Goal: Information Seeking & Learning: Learn about a topic

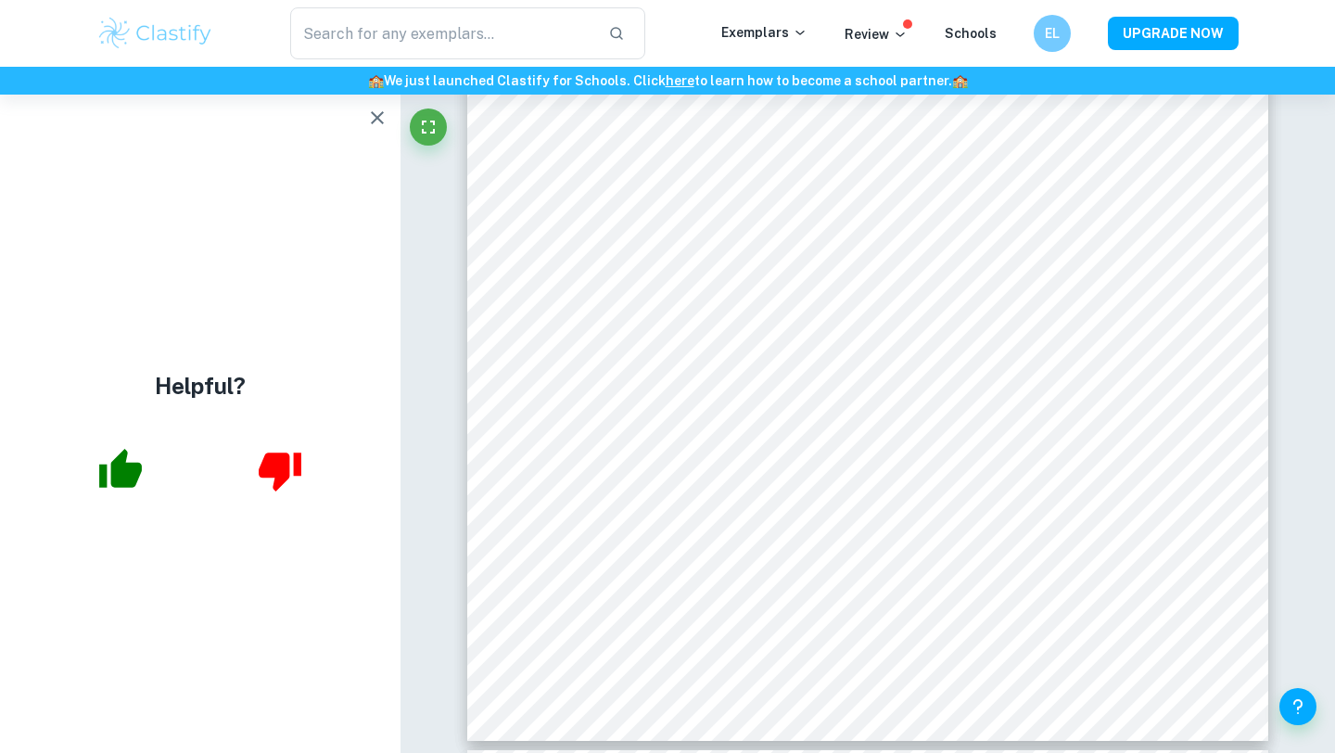
scroll to position [4193, 0]
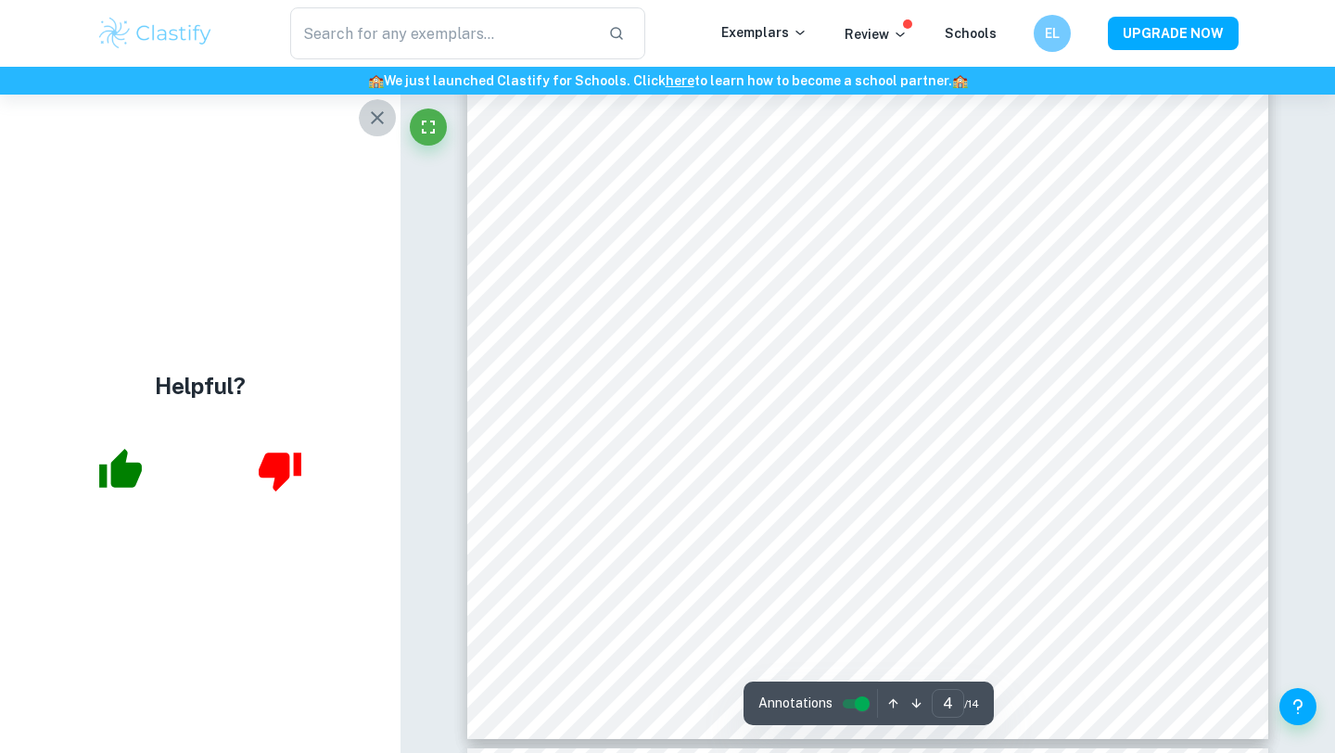
click at [372, 111] on icon "button" at bounding box center [377, 118] width 22 height 22
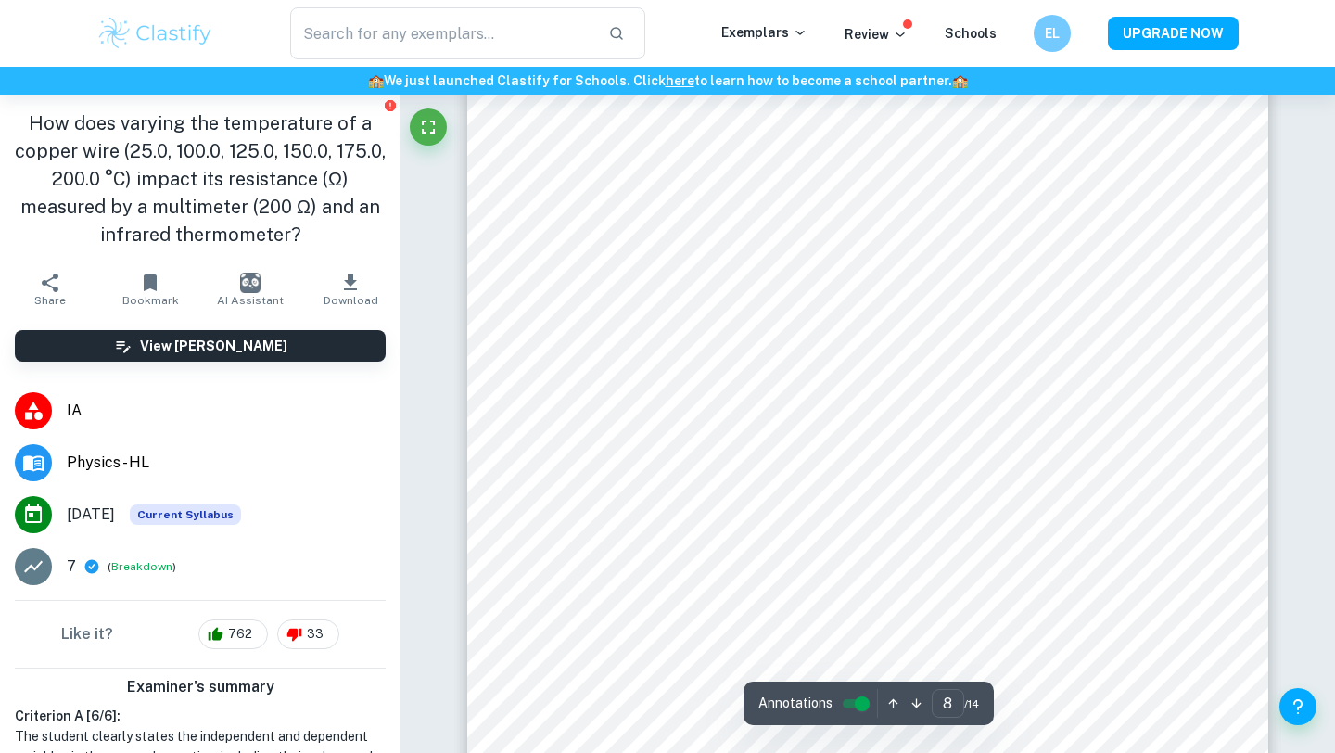
scroll to position [8679, 0]
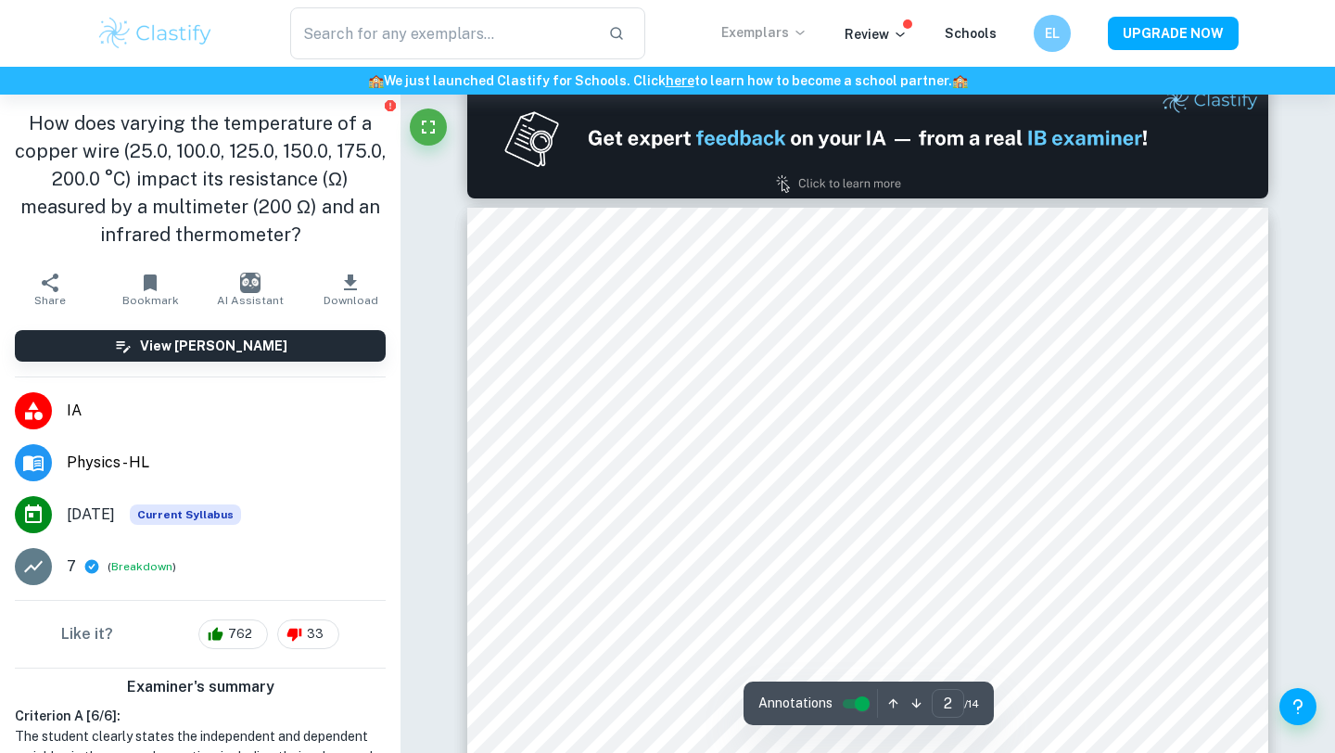
type input "1"
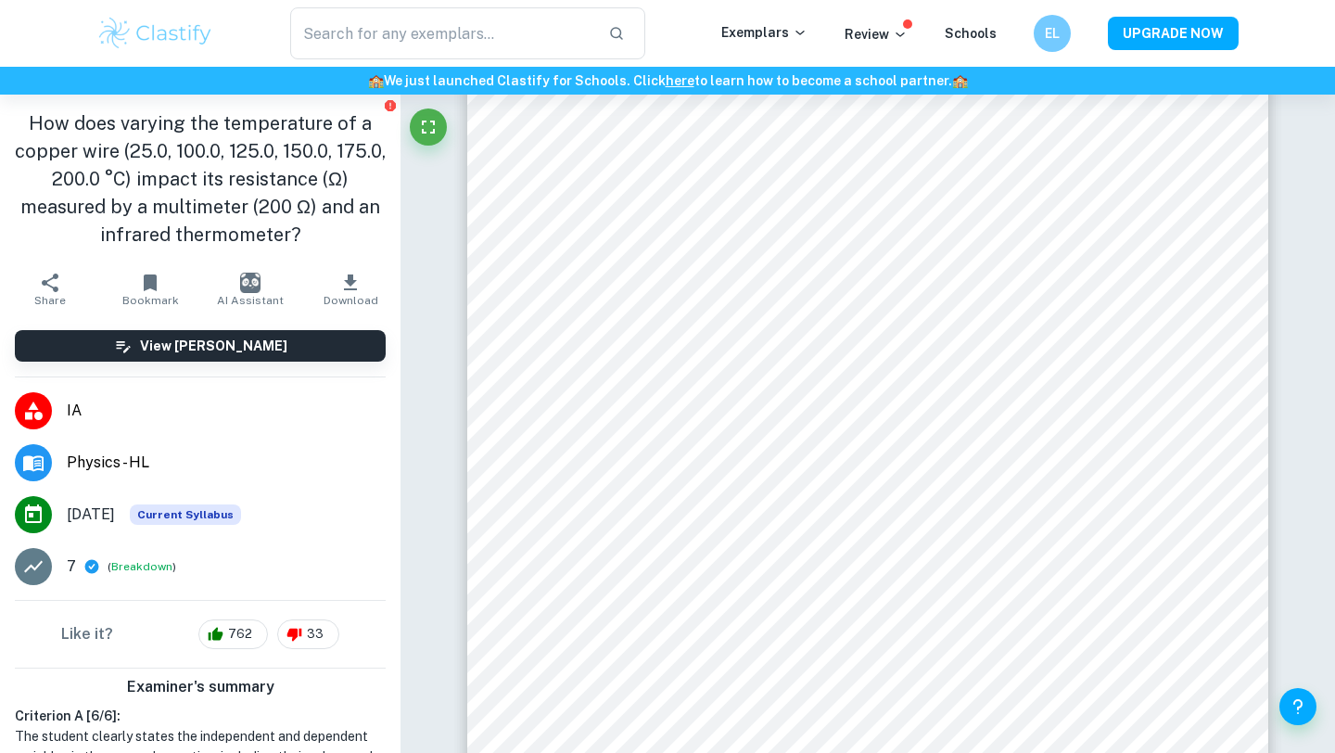
scroll to position [0, 0]
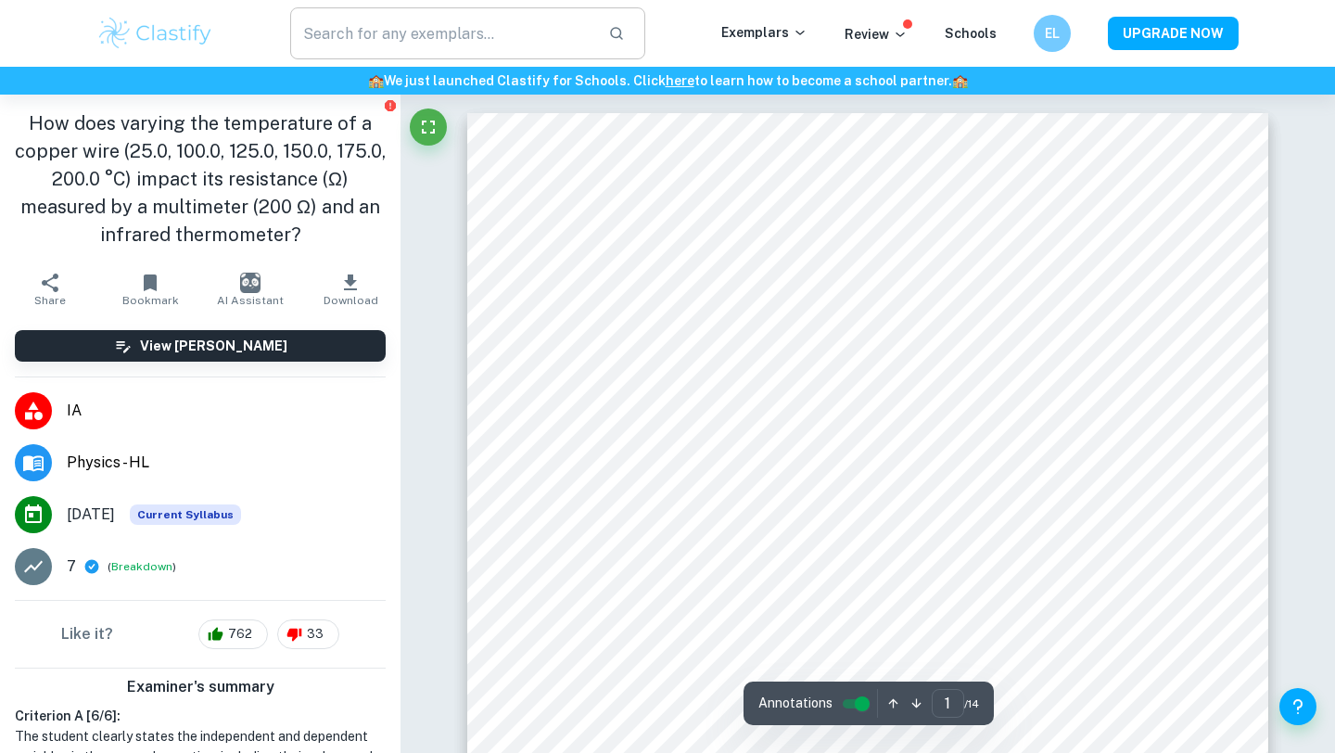
click at [431, 31] on input "text" at bounding box center [441, 33] width 303 height 52
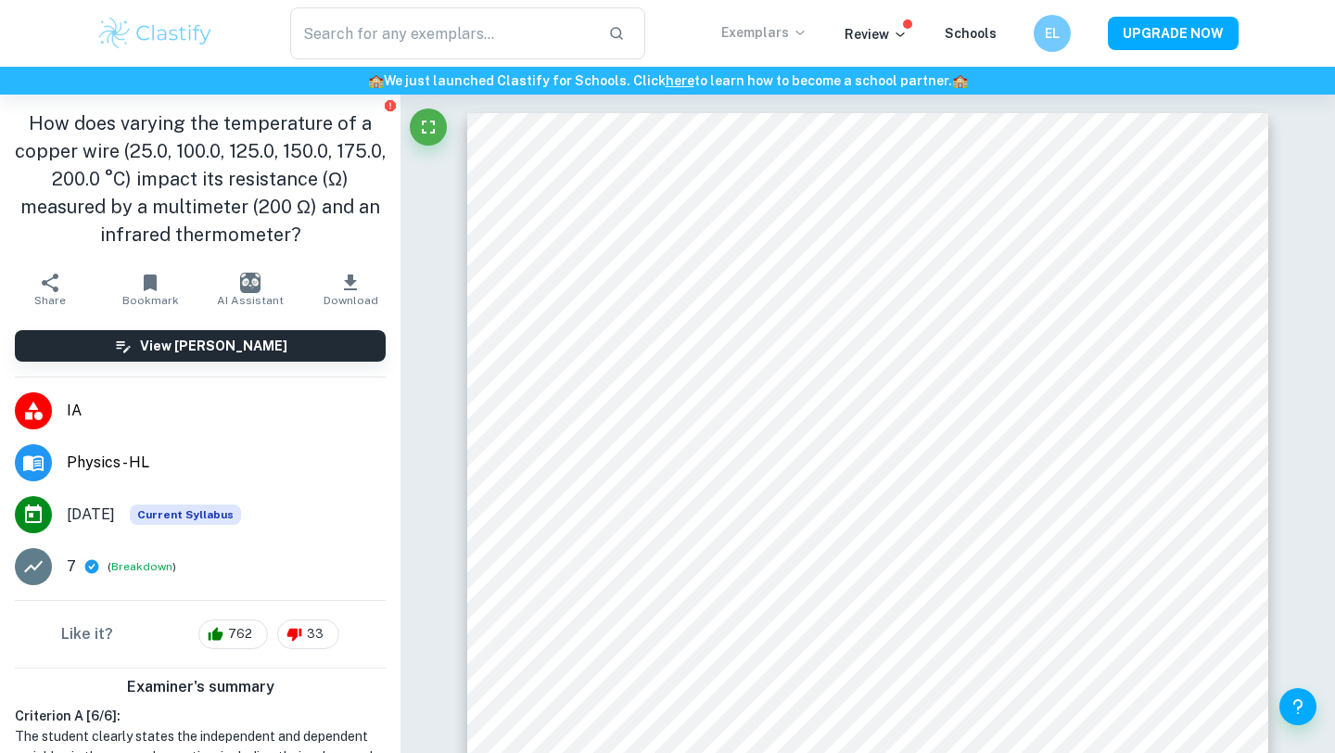
click at [760, 27] on p "Exemplars" at bounding box center [764, 32] width 86 height 20
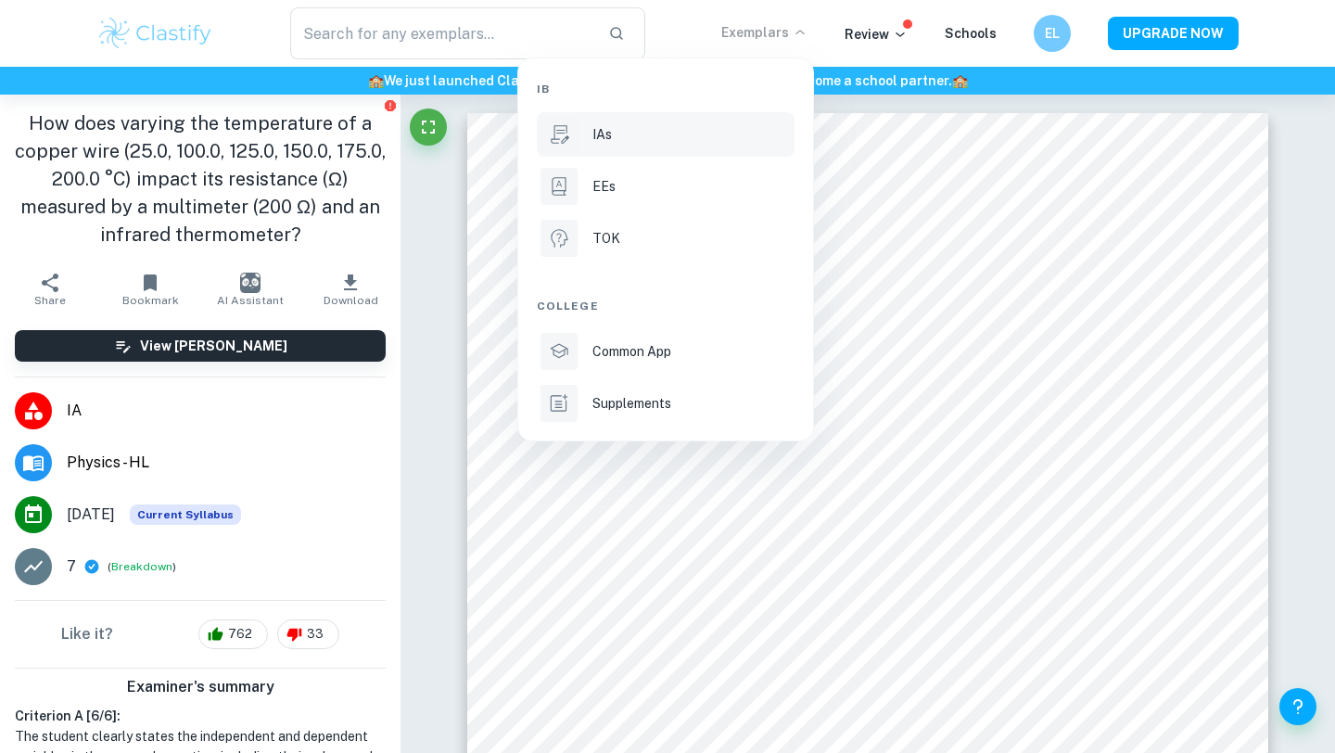
click at [636, 134] on div "IAs" at bounding box center [691, 134] width 198 height 20
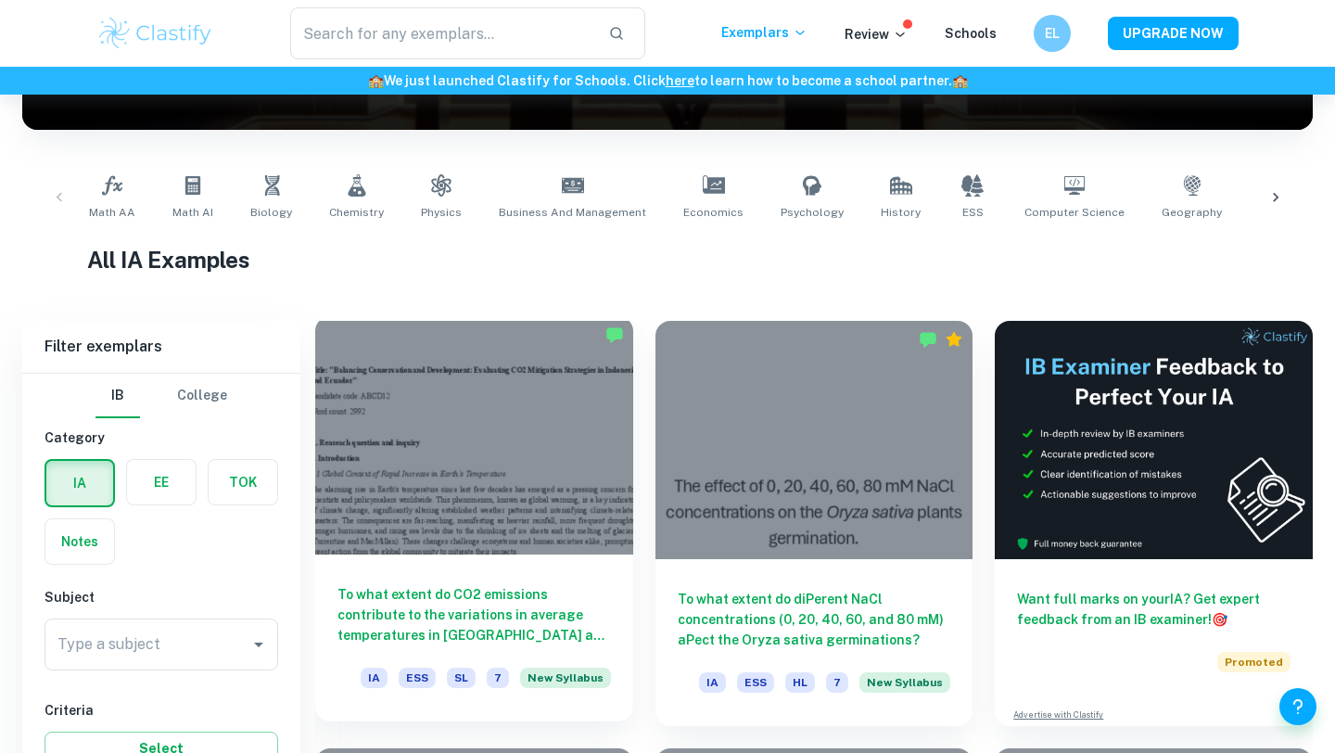
scroll to position [617, 0]
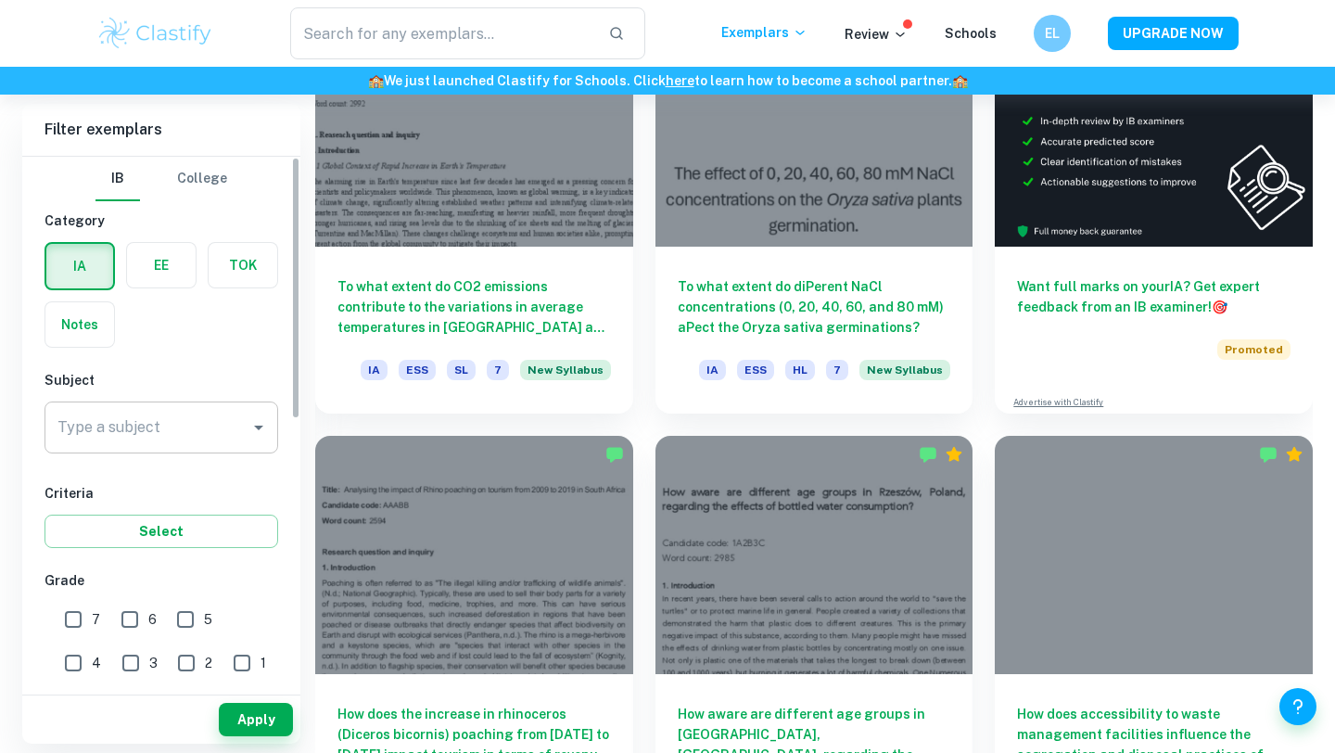
click at [177, 439] on input "Type a subject" at bounding box center [147, 427] width 189 height 35
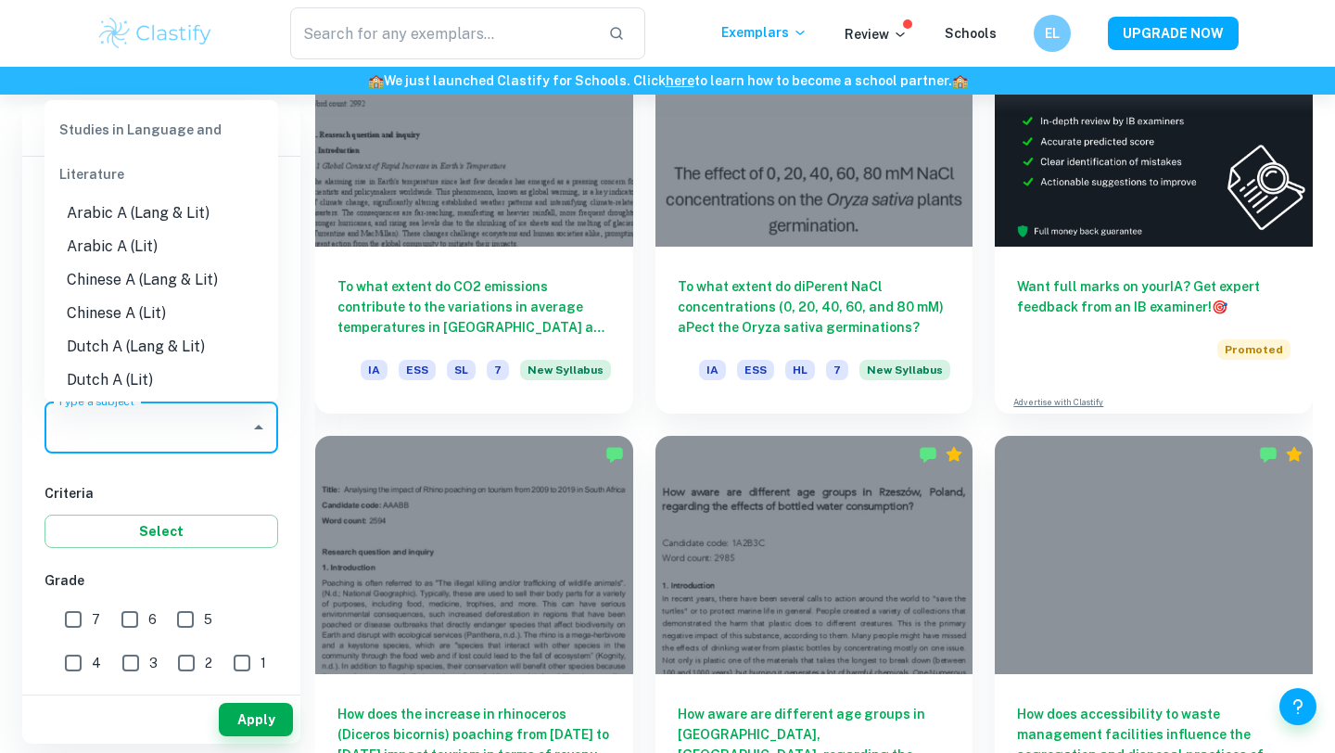
click at [182, 430] on input "Type a subject" at bounding box center [147, 427] width 189 height 35
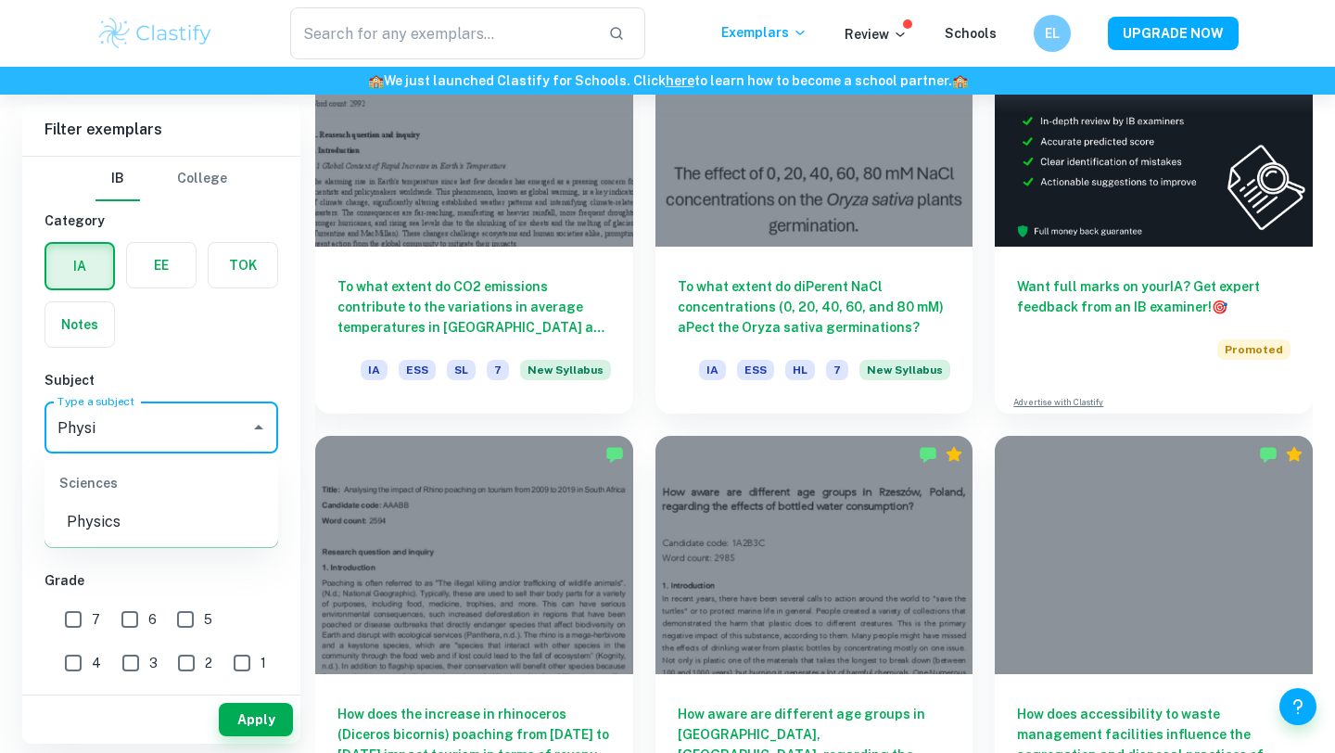
click at [121, 512] on li "Physics" at bounding box center [162, 521] width 234 height 33
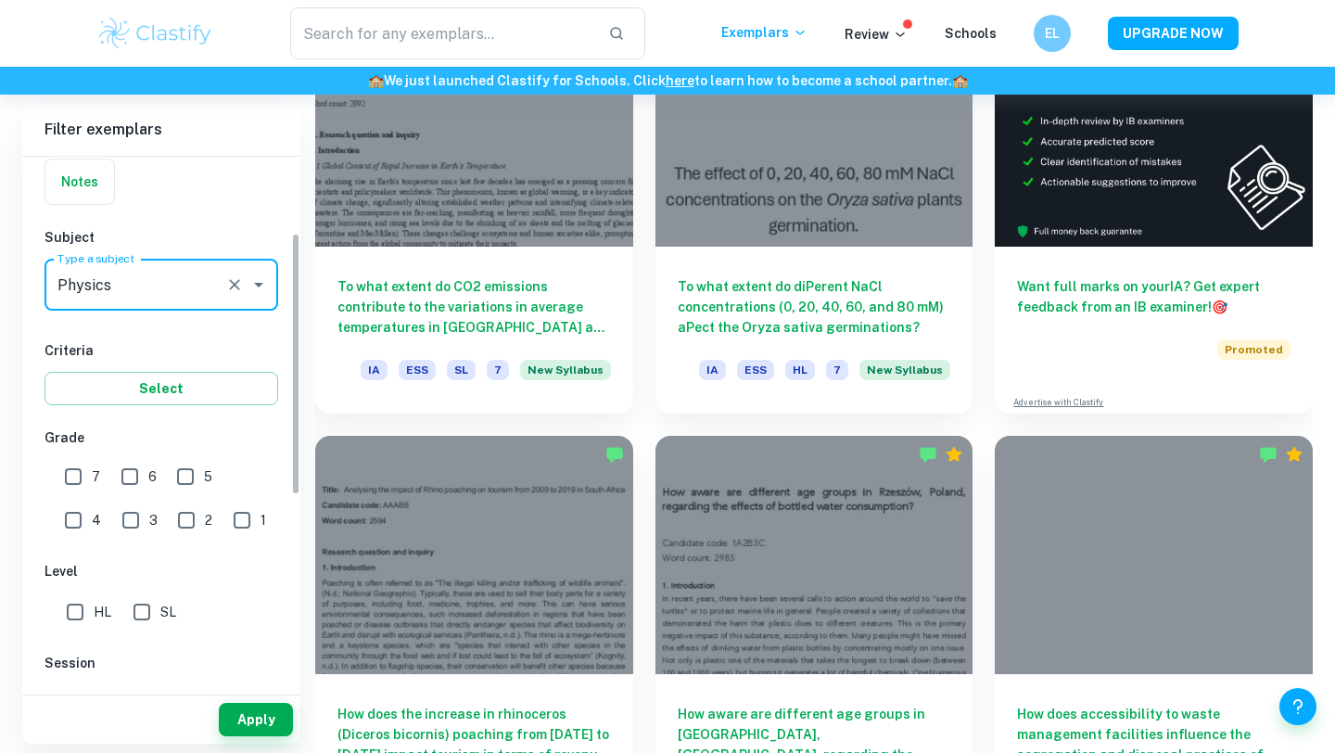
scroll to position [154, 0]
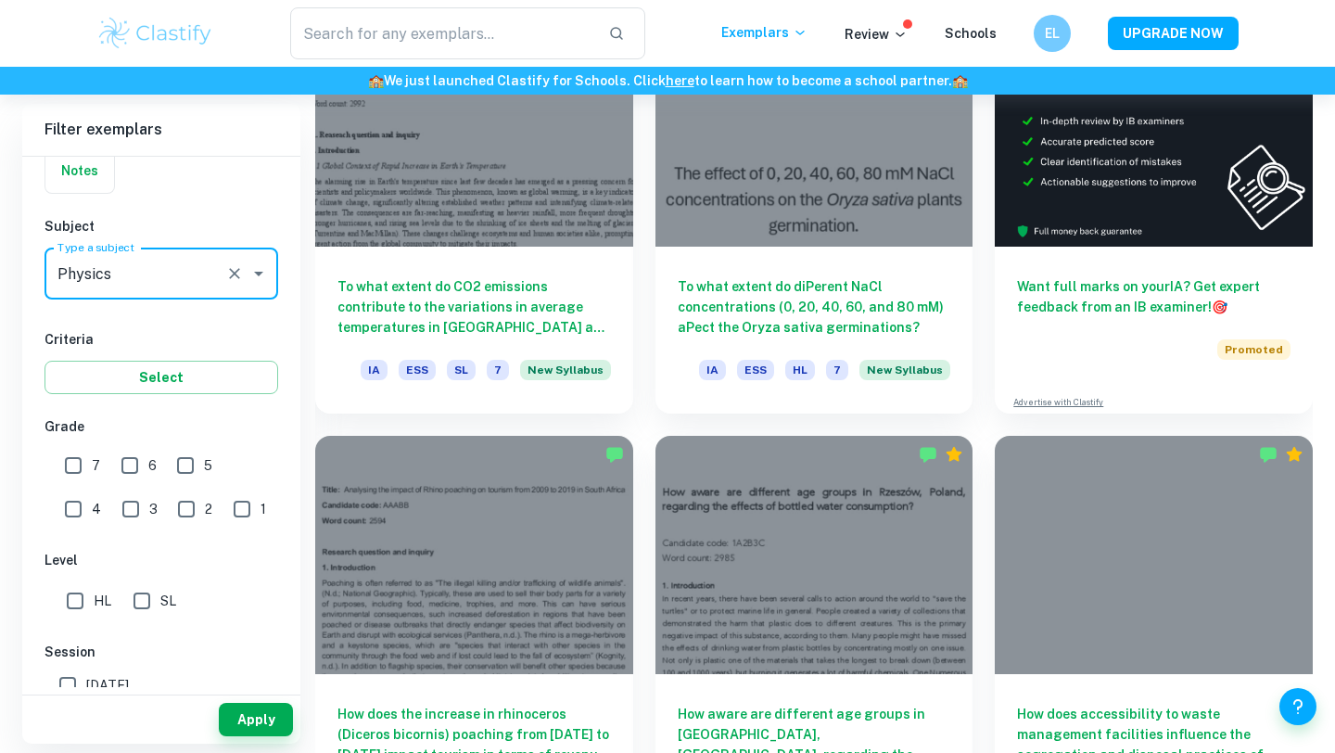
type input "Physics"
click at [80, 458] on input "7" at bounding box center [73, 465] width 37 height 37
checkbox input "true"
click at [125, 458] on input "6" at bounding box center [129, 465] width 37 height 37
checkbox input "true"
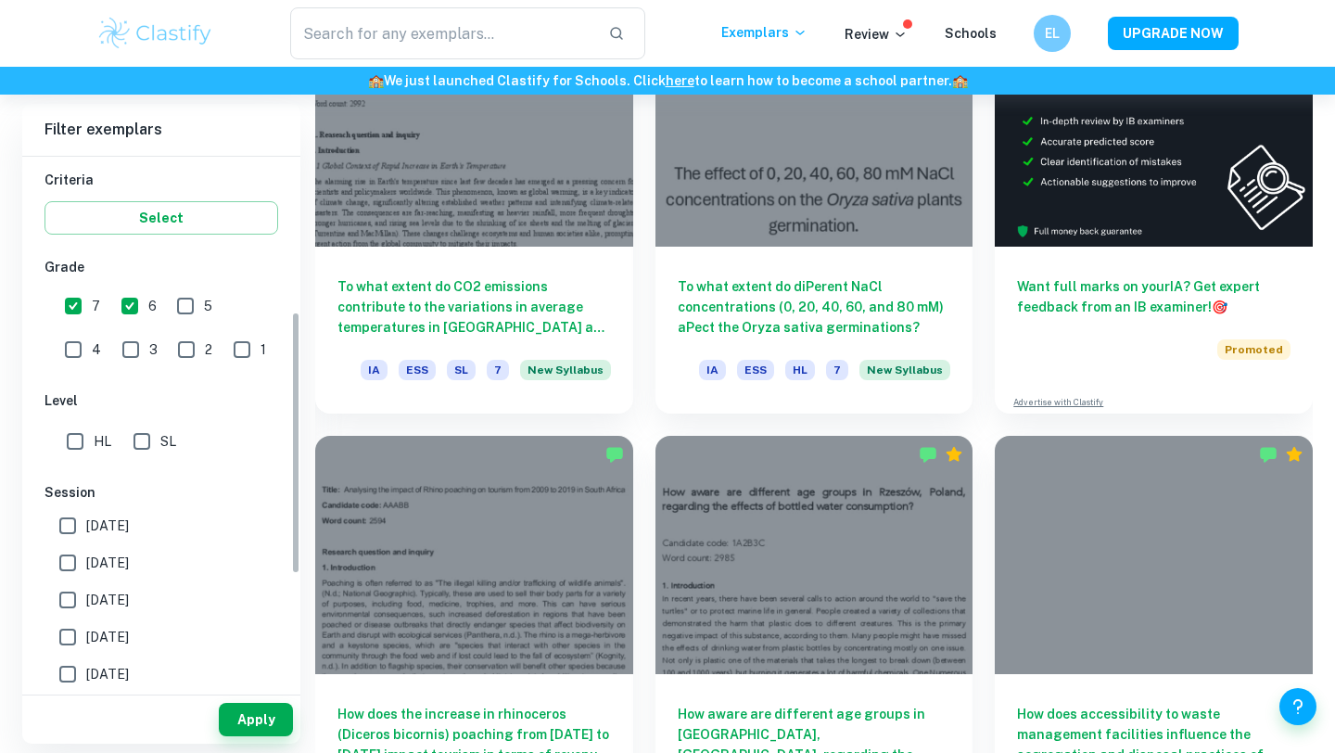
scroll to position [314, 0]
click at [70, 449] on input "HL" at bounding box center [75, 440] width 37 height 37
checkbox input "true"
click at [71, 525] on input "[DATE]" at bounding box center [67, 524] width 37 height 37
checkbox input "true"
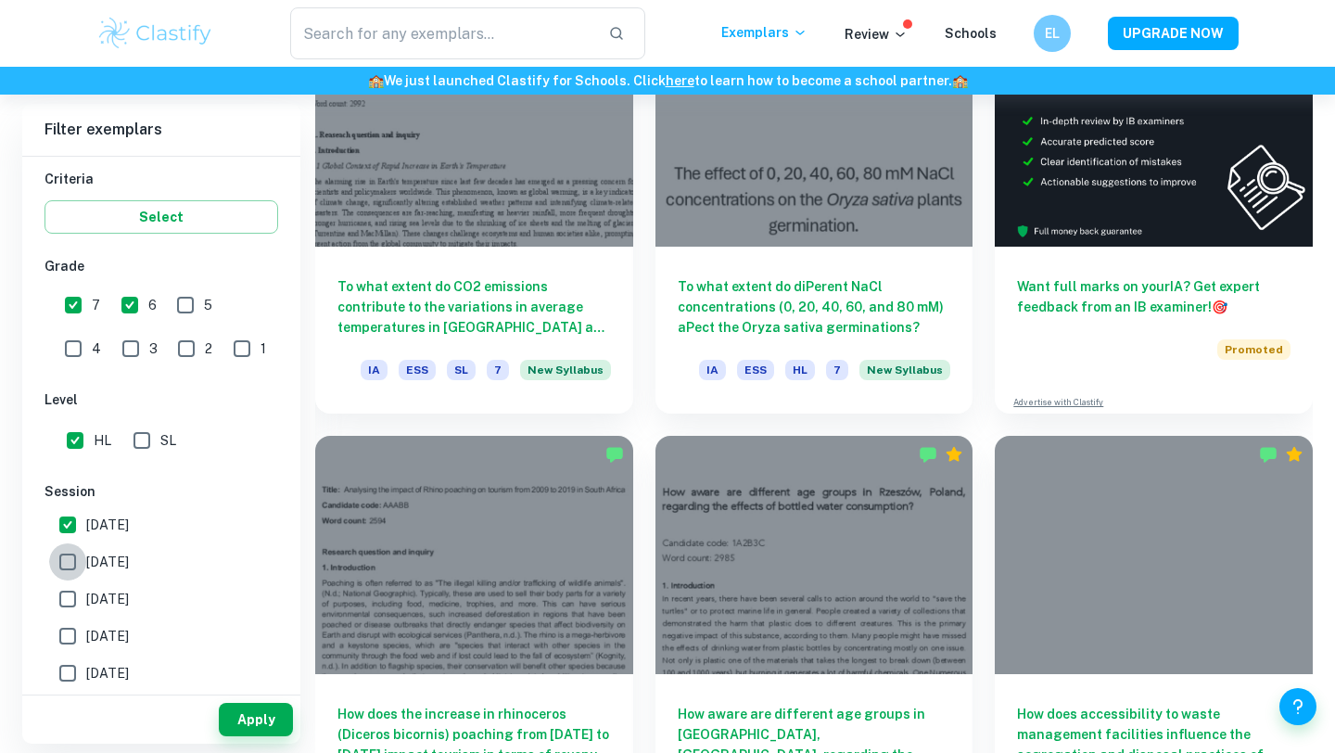
click at [70, 569] on input "[DATE]" at bounding box center [67, 561] width 37 height 37
checkbox input "true"
click at [70, 590] on input "[DATE]" at bounding box center [67, 598] width 37 height 37
checkbox input "true"
click at [70, 632] on input "[DATE]" at bounding box center [67, 636] width 37 height 37
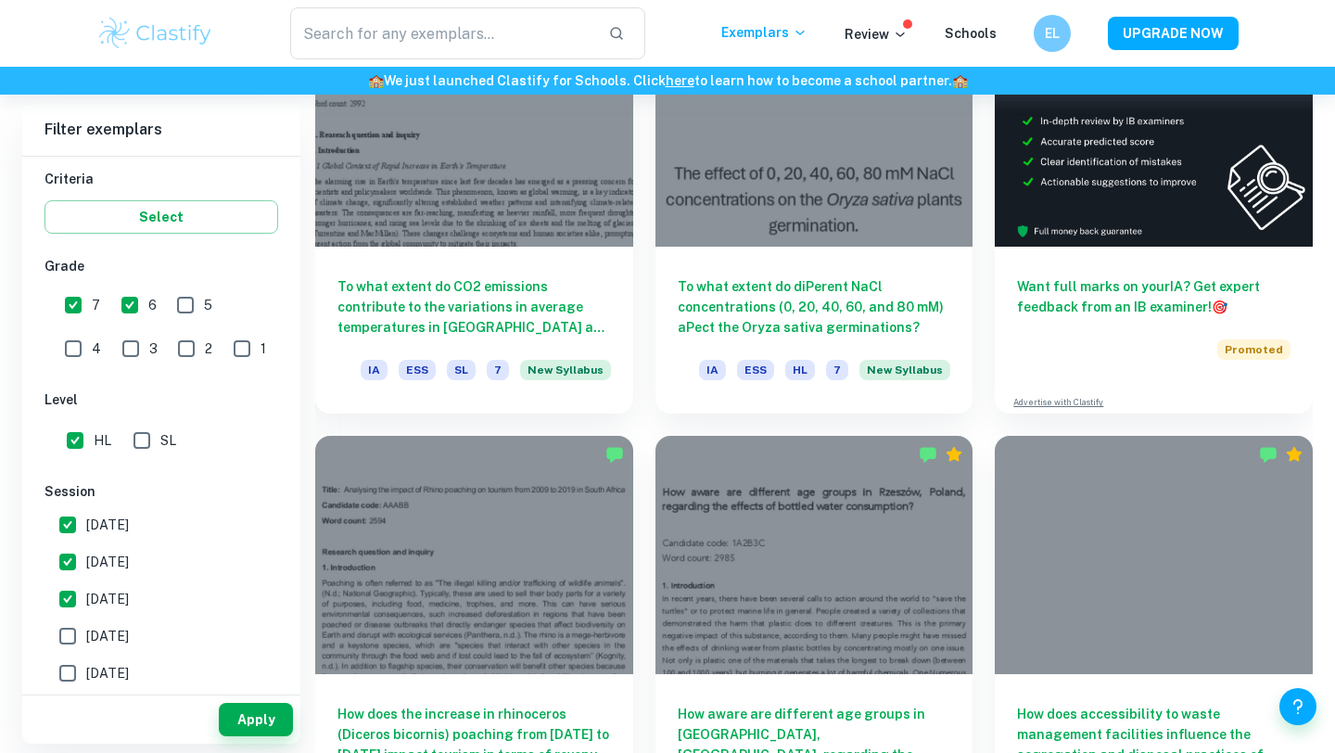
checkbox input "true"
click at [270, 719] on button "Apply" at bounding box center [256, 719] width 74 height 33
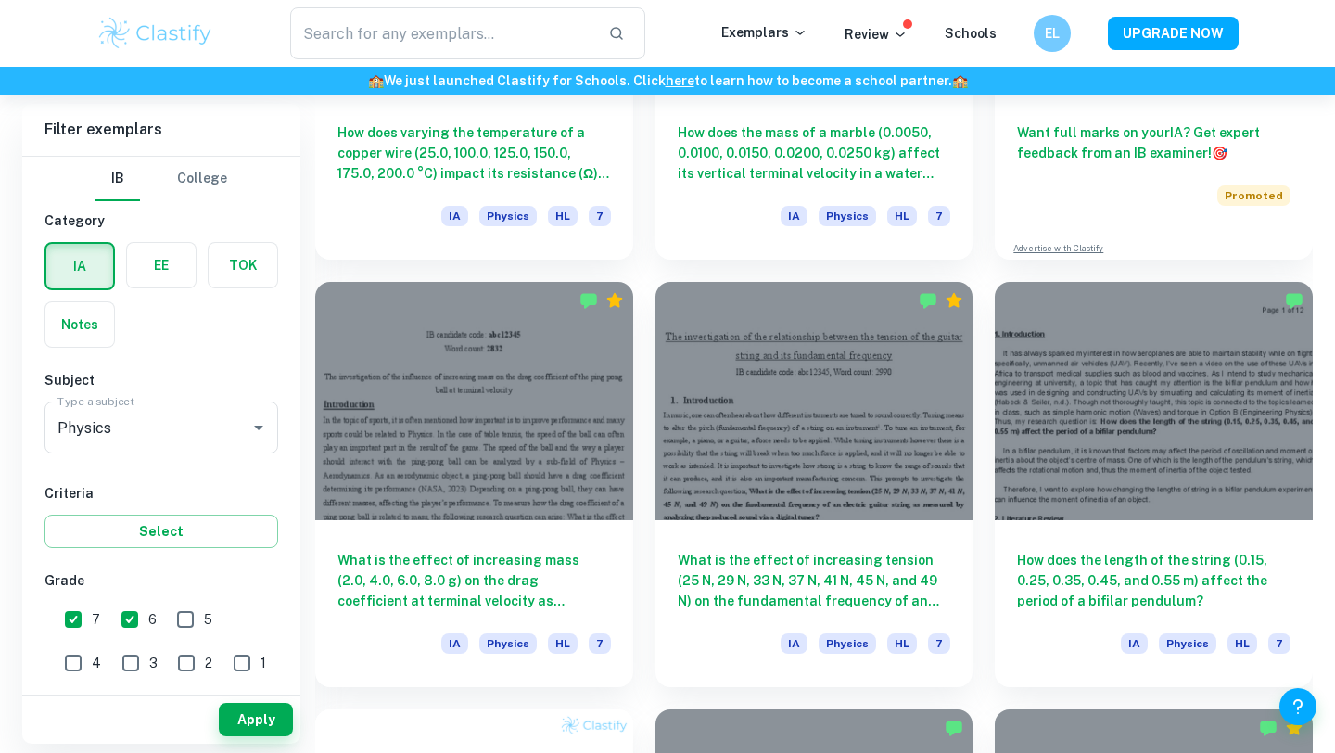
scroll to position [836, 0]
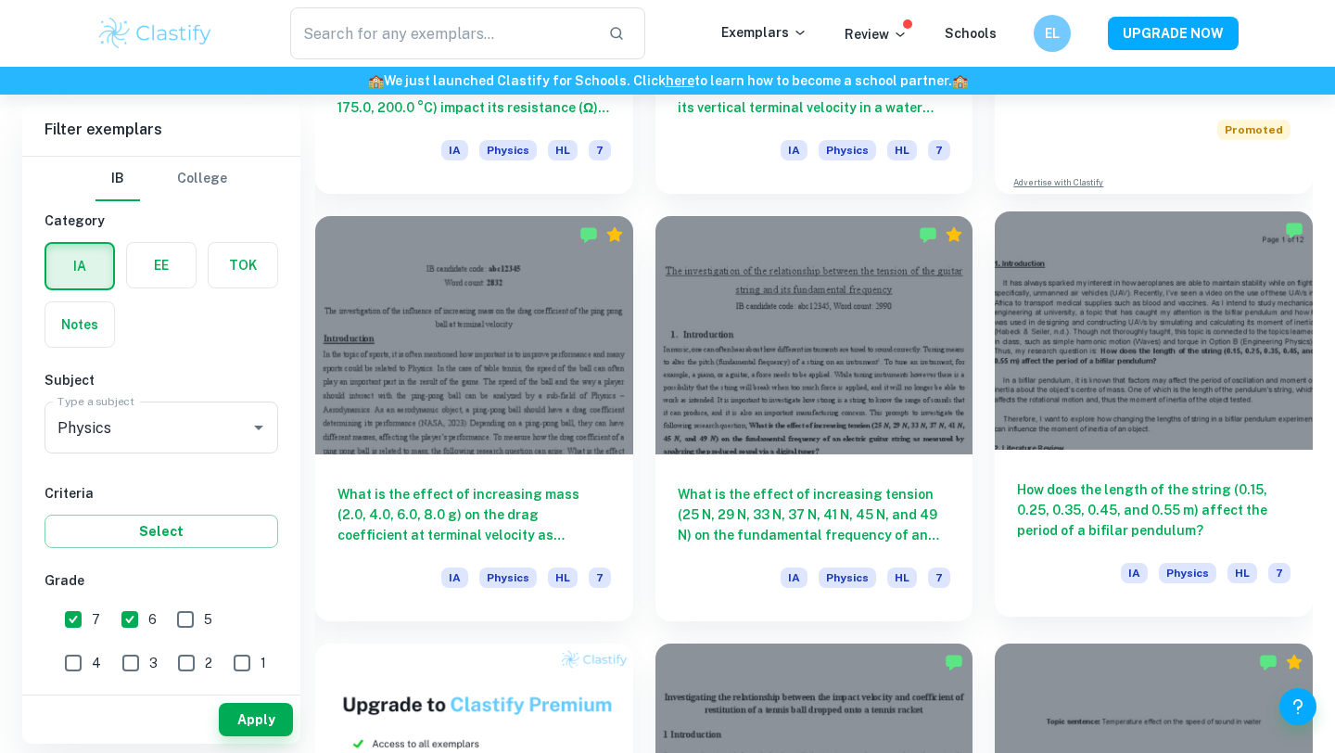
click at [1116, 347] on div at bounding box center [1154, 330] width 318 height 238
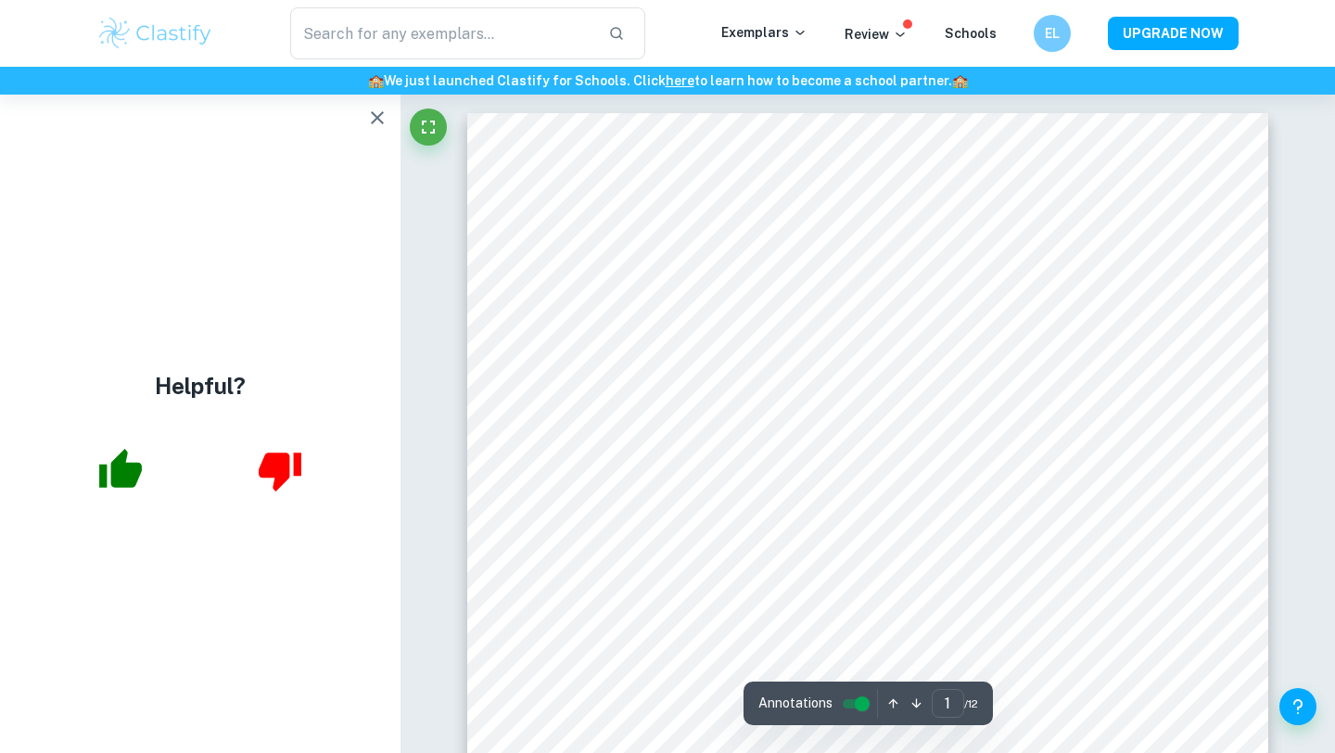
click at [384, 113] on icon "button" at bounding box center [377, 118] width 22 height 22
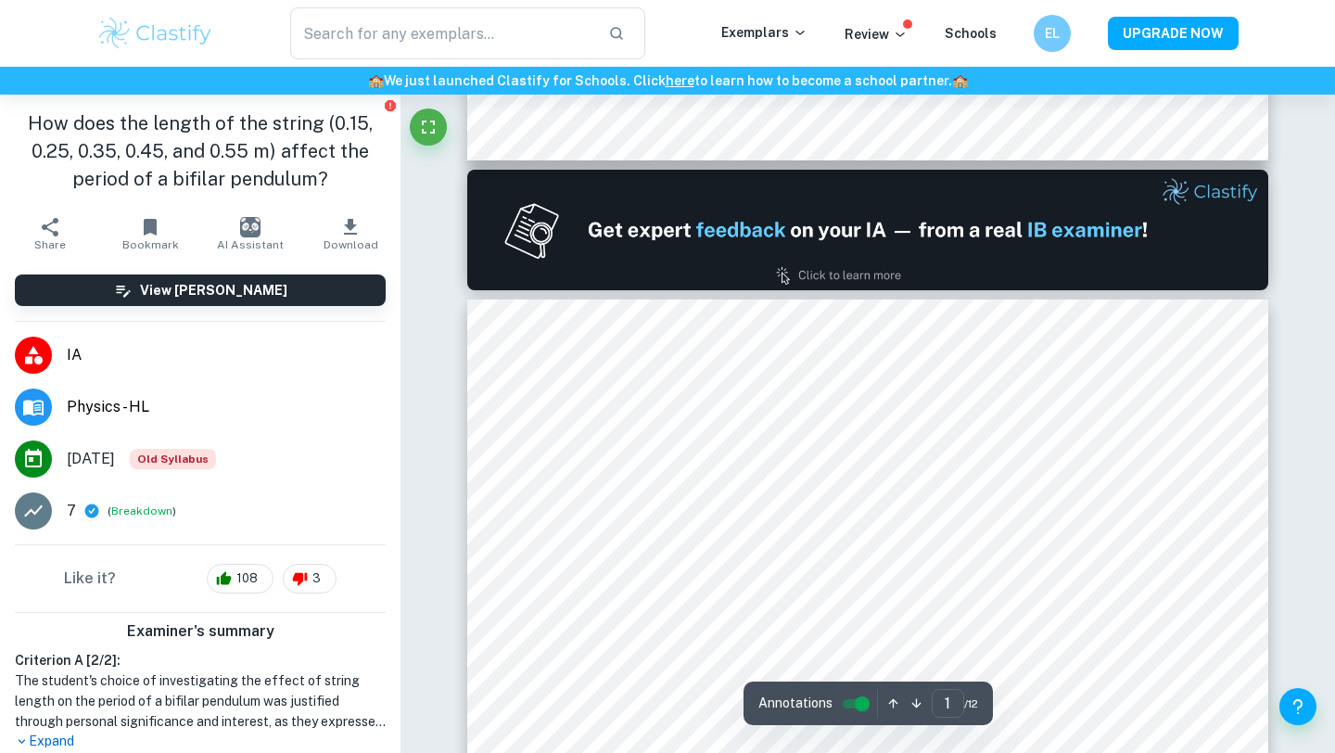
type input "2"
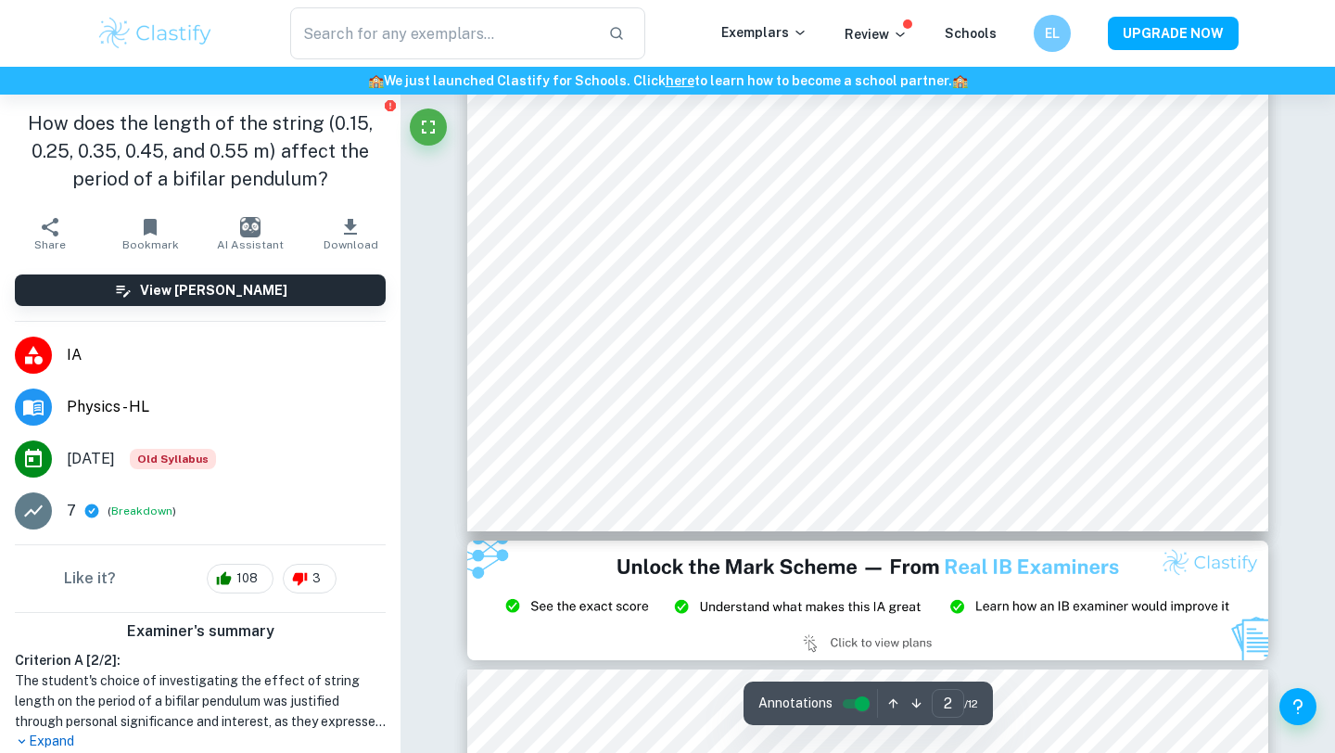
scroll to position [2006, 0]
